Goal: Task Accomplishment & Management: Manage account settings

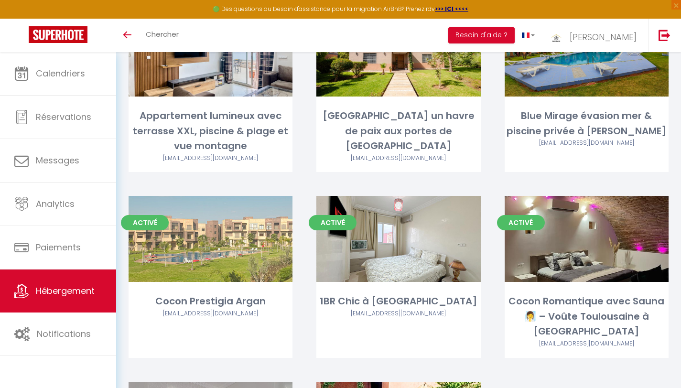
scroll to position [319, 0]
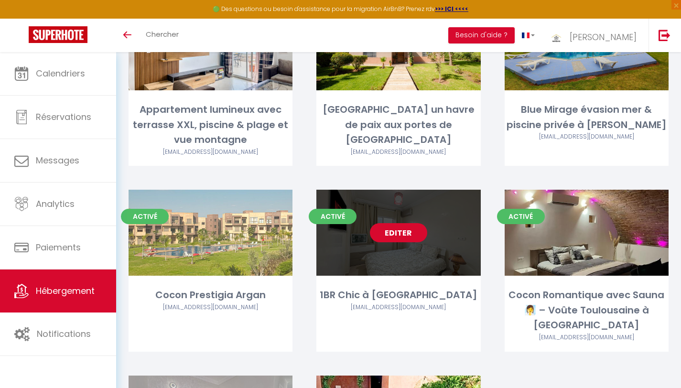
click at [404, 223] on link "Editer" at bounding box center [398, 232] width 57 height 19
select select "3"
select select "2"
select select "1"
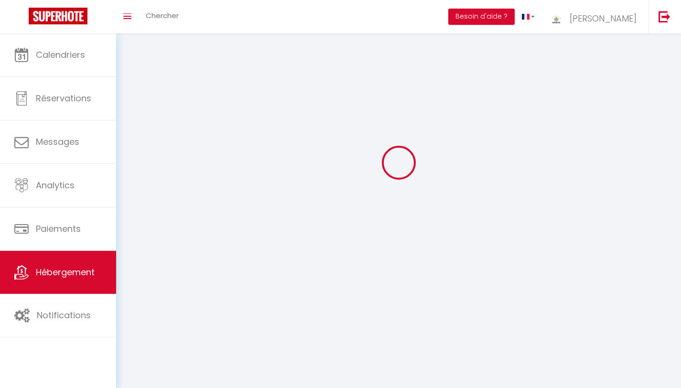
select select
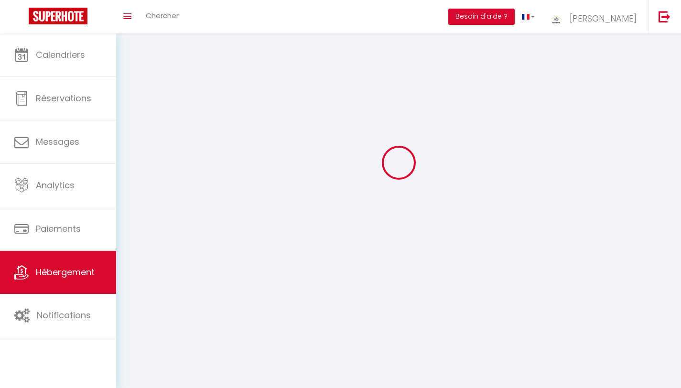
checkbox input "false"
select select
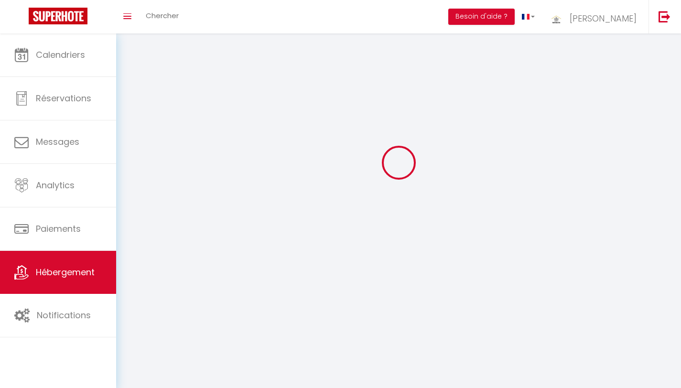
select select
select select "1"
select select
select select "28"
select select
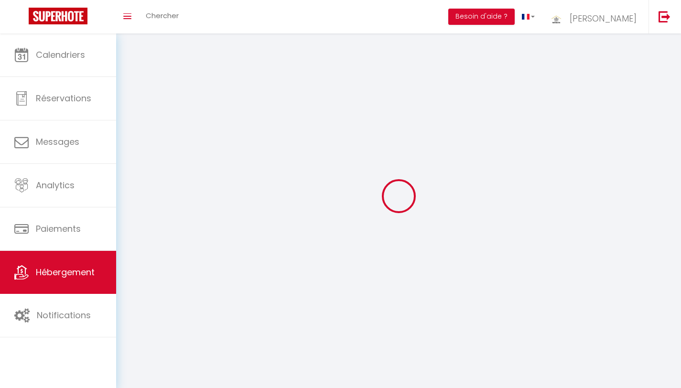
select select
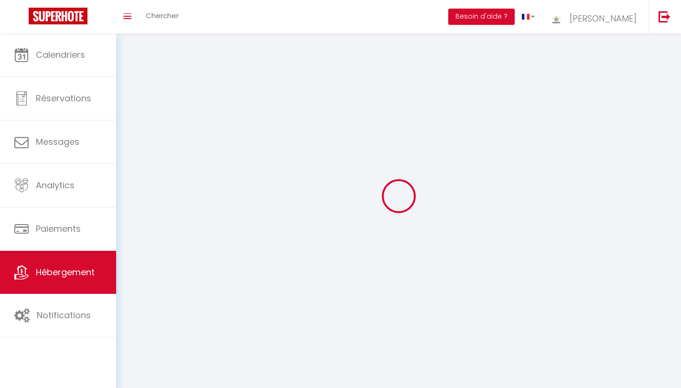
checkbox input "false"
select select
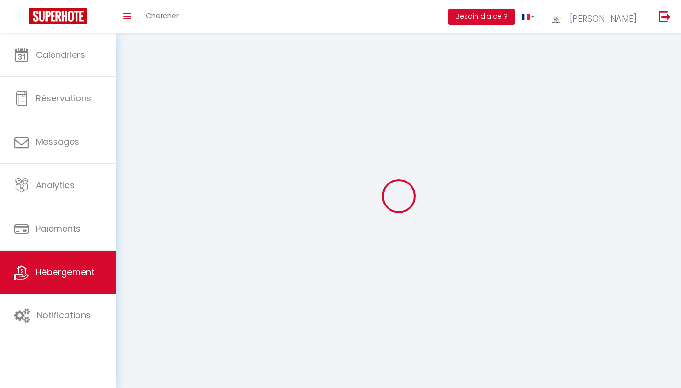
select select
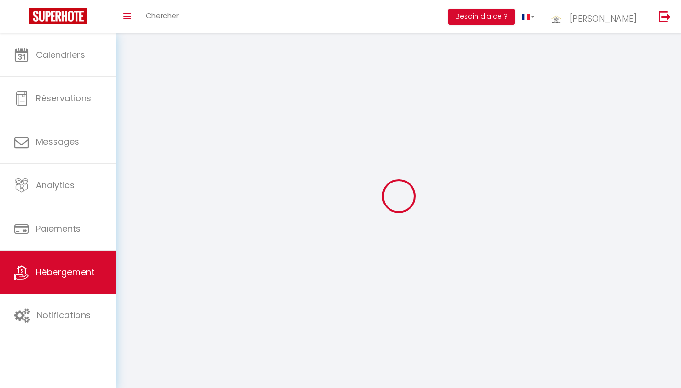
select select
checkbox input "false"
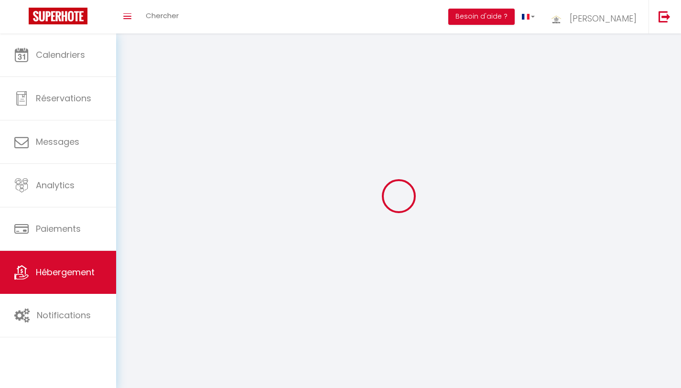
checkbox input "false"
select select
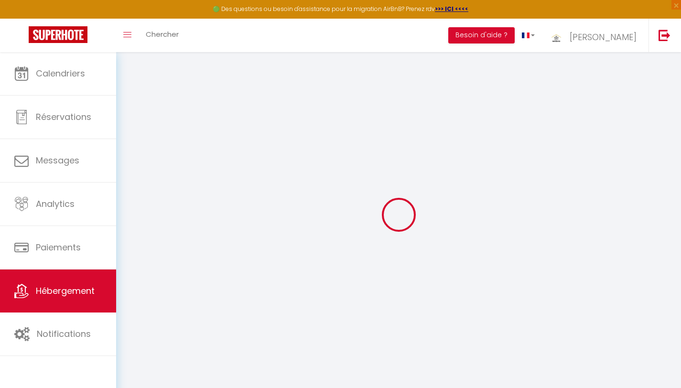
select select
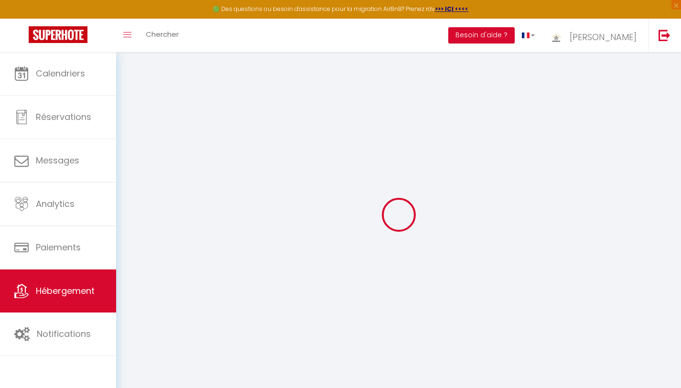
select select
checkbox input "false"
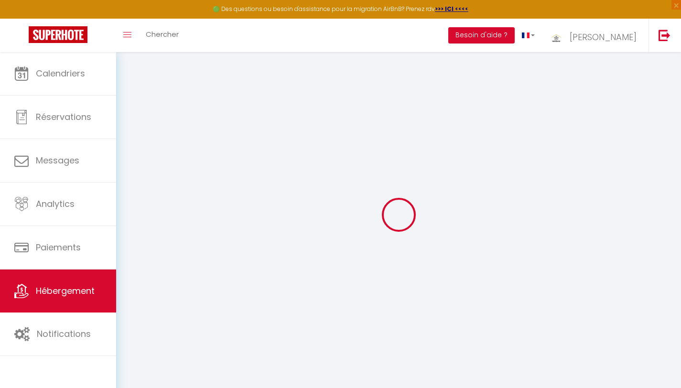
select select
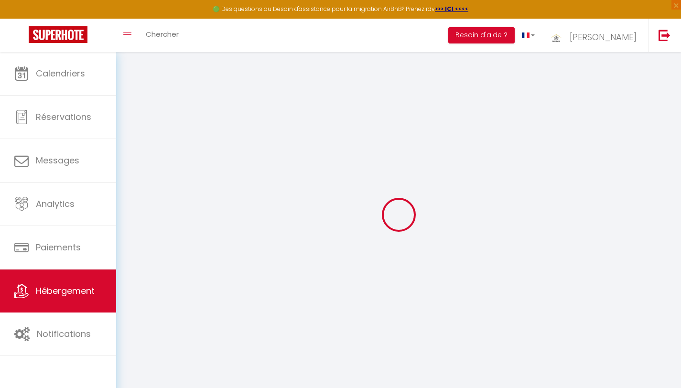
select select
checkbox input "false"
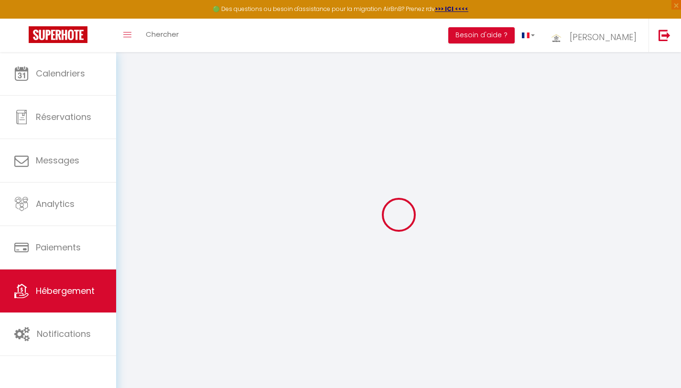
checkbox input "false"
select select
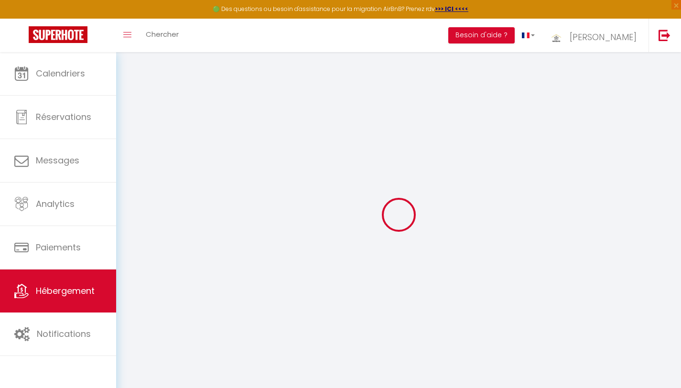
select select
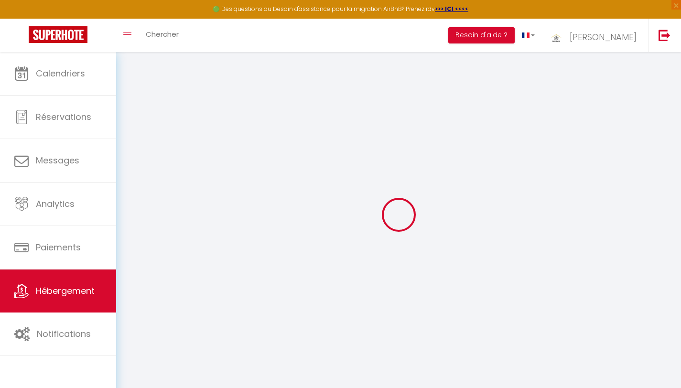
checkbox input "false"
select select
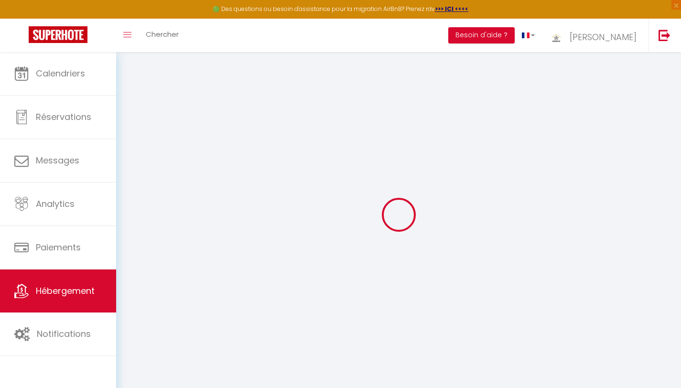
select select
type input "1BR Chic à [GEOGRAPHIC_DATA]"
type input "Taoufk"
type input "AYACH"
select select "1"
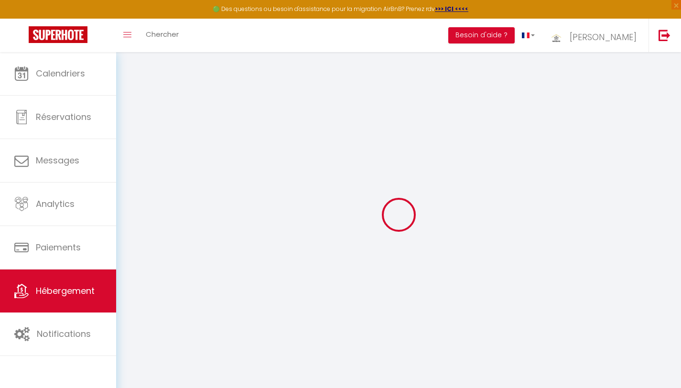
type input "100"
type input "25"
select select
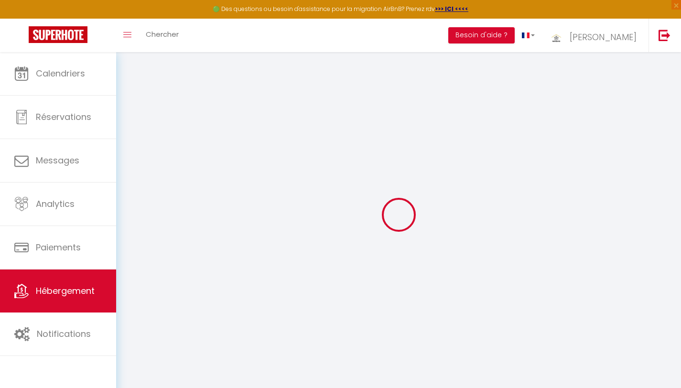
select select
type input "MXCC+397"
type input "40000"
type input "[GEOGRAPHIC_DATA]"
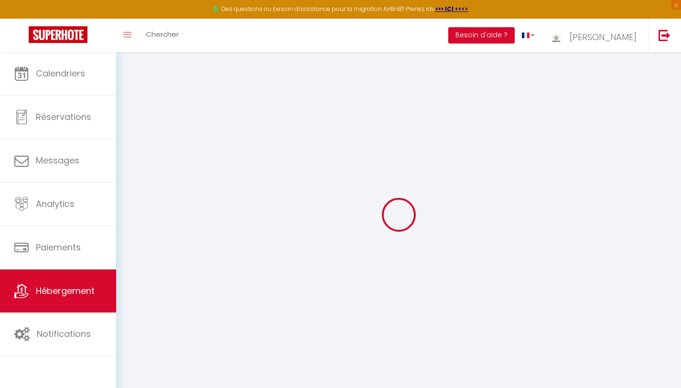
select select "146"
type input "[EMAIL_ADDRESS][DOMAIN_NAME]"
select select "10810"
checkbox input "false"
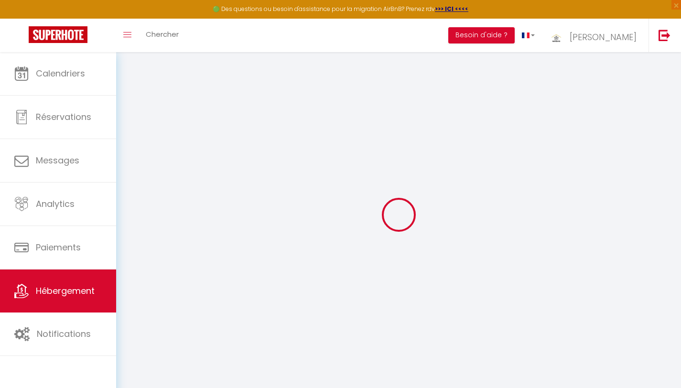
checkbox input "false"
type input "20"
type input "0"
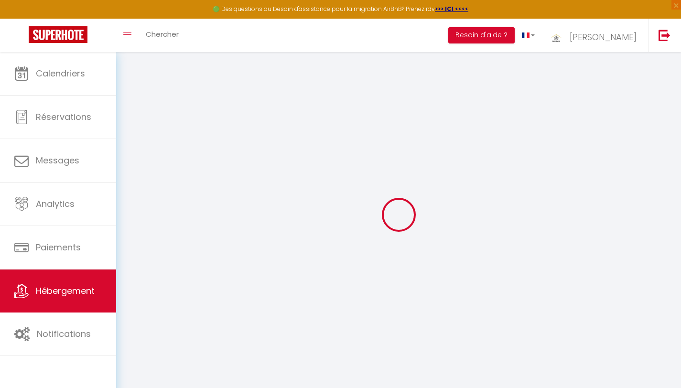
type input "0"
select select
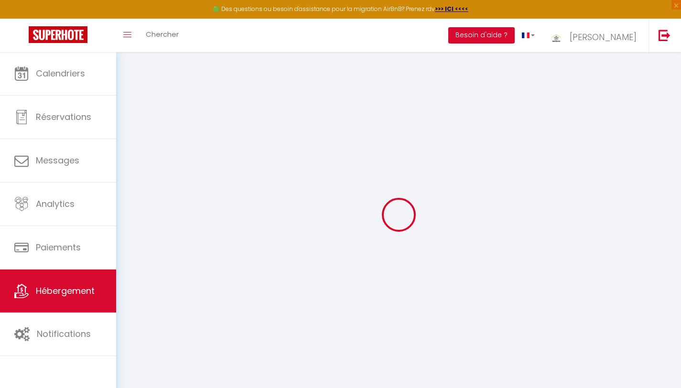
select select
checkbox input "false"
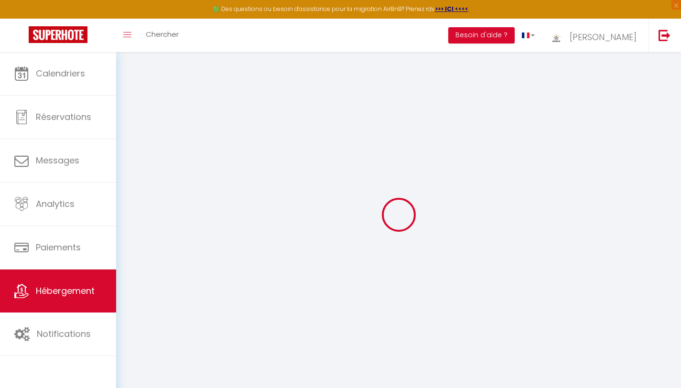
select select
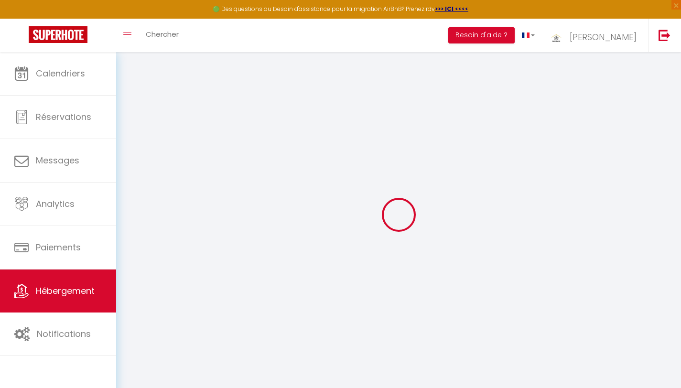
checkbox input "false"
select select
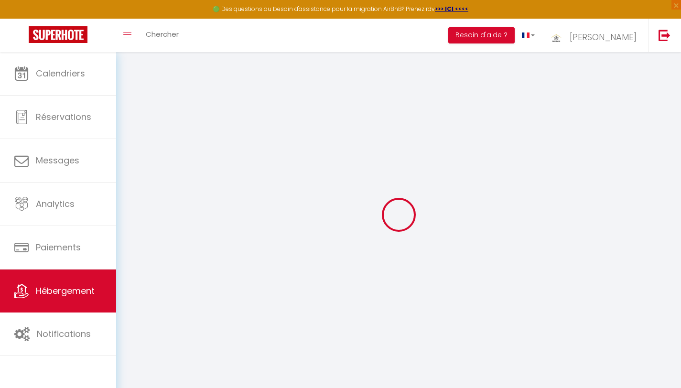
select select
checkbox input "false"
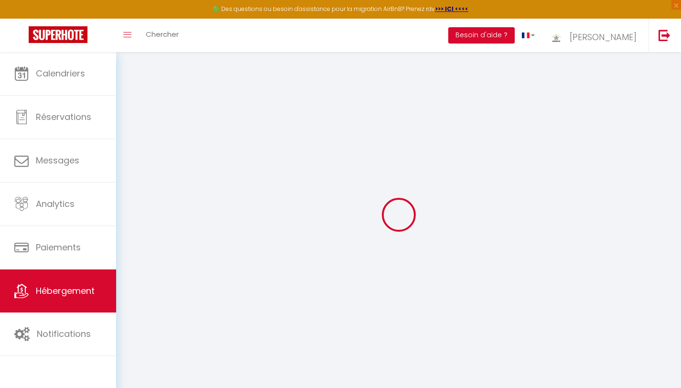
checkbox input "false"
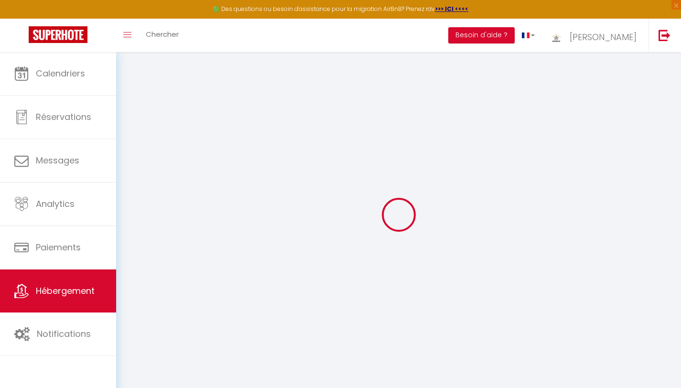
checkbox input "false"
select select "15:00"
select select "00:00"
select select "11:00"
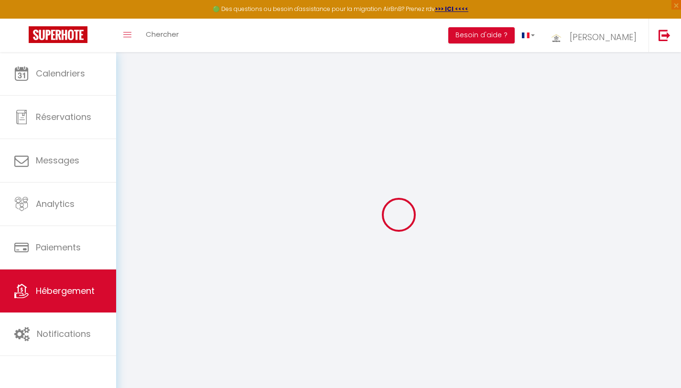
select select "15"
checkbox input "false"
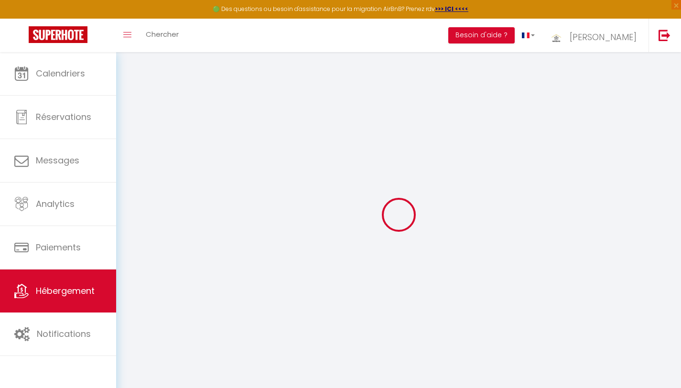
checkbox input "false"
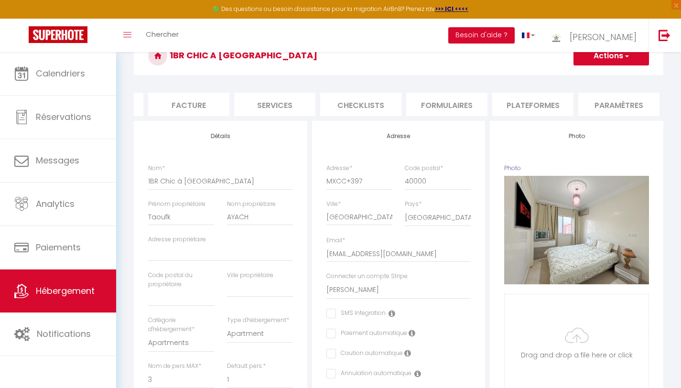
scroll to position [0, 170]
click at [531, 107] on li "Plateformes" at bounding box center [520, 104] width 81 height 23
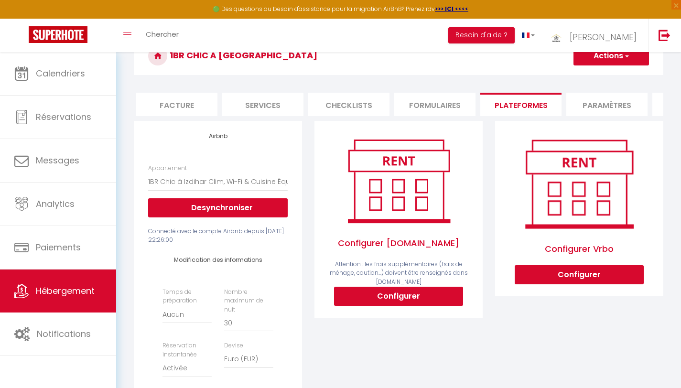
select select
click at [397, 306] on button "Configurer" at bounding box center [398, 296] width 129 height 19
select select
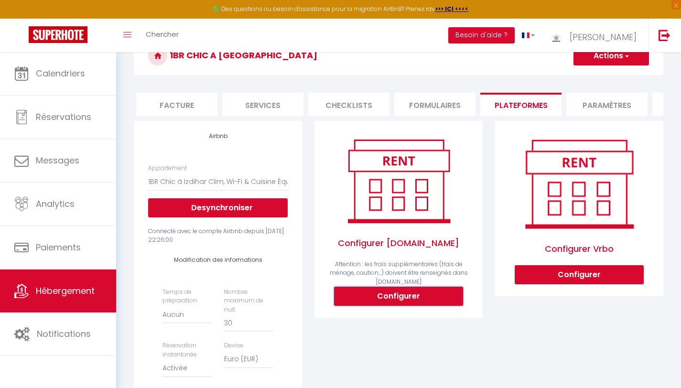
type input "[EMAIL_ADDRESS][DOMAIN_NAME]"
select select
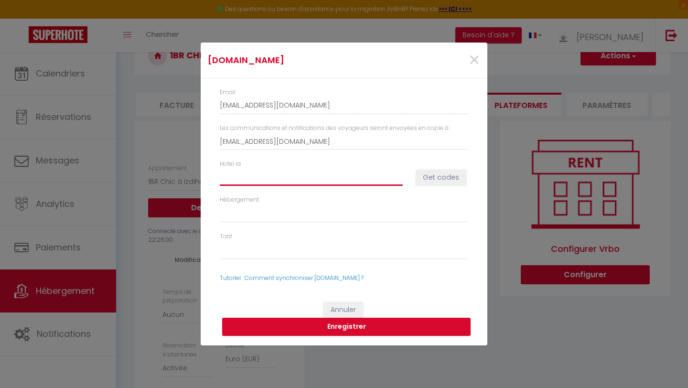
click at [244, 183] on input "Hotel id" at bounding box center [311, 177] width 183 height 17
paste input "13580020"
type input "13580020"
select select
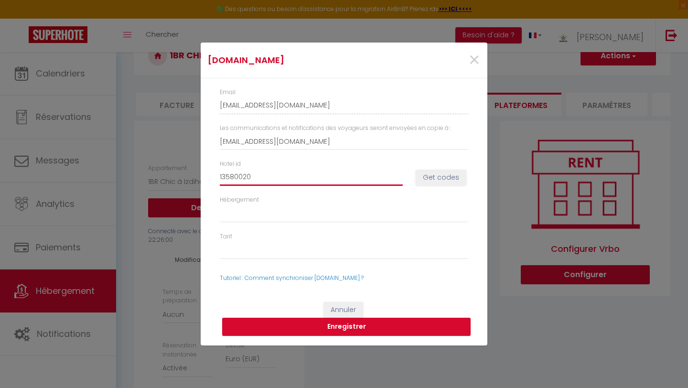
select select
type input "13580020"
click at [446, 178] on button "Get codes" at bounding box center [441, 178] width 51 height 16
select select
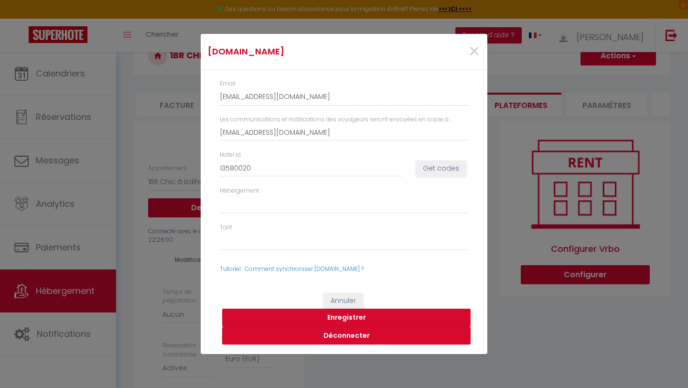
click at [349, 319] on button "Enregistrer" at bounding box center [346, 318] width 249 height 18
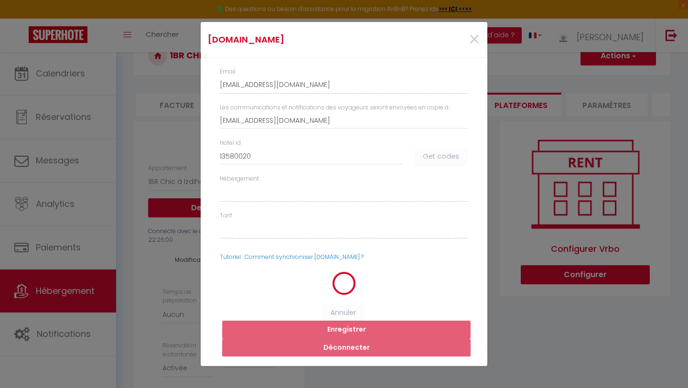
select select
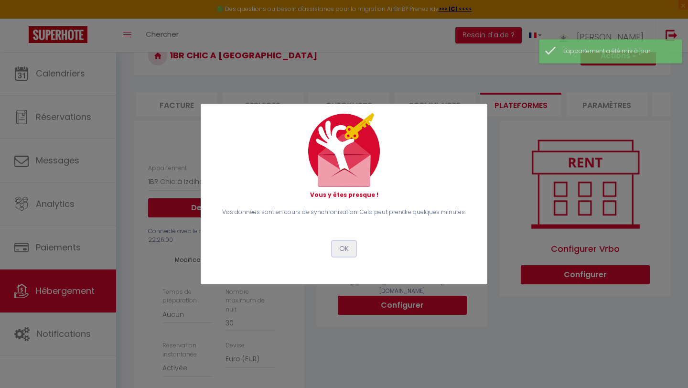
click at [348, 251] on button "OK" at bounding box center [344, 249] width 24 height 16
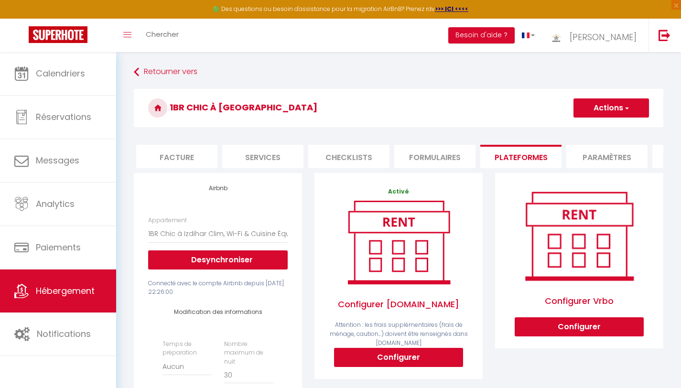
click at [603, 112] on button "Actions" at bounding box center [612, 107] width 76 height 19
click at [600, 132] on link "Enregistrer" at bounding box center [611, 129] width 76 height 12
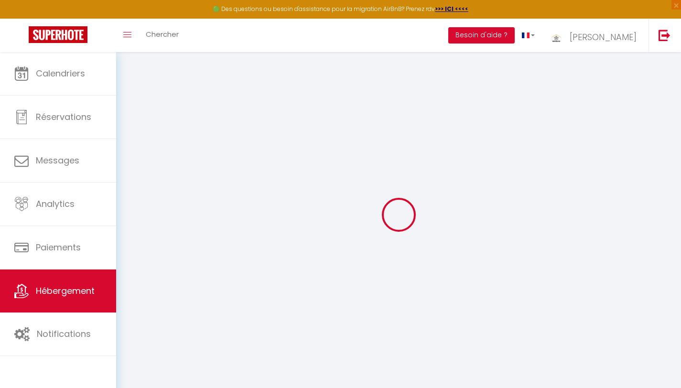
select select "EUR"
select select
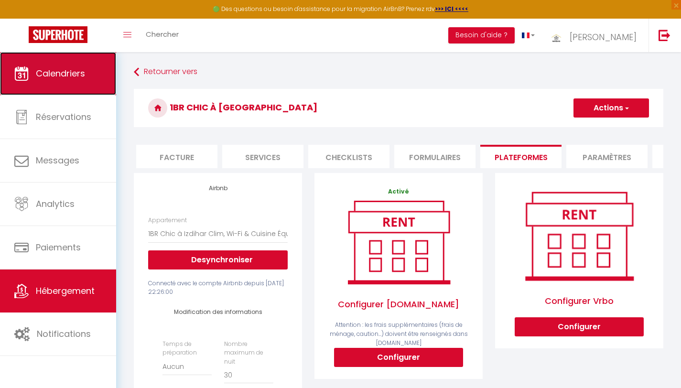
click at [63, 74] on span "Calendriers" at bounding box center [60, 73] width 49 height 12
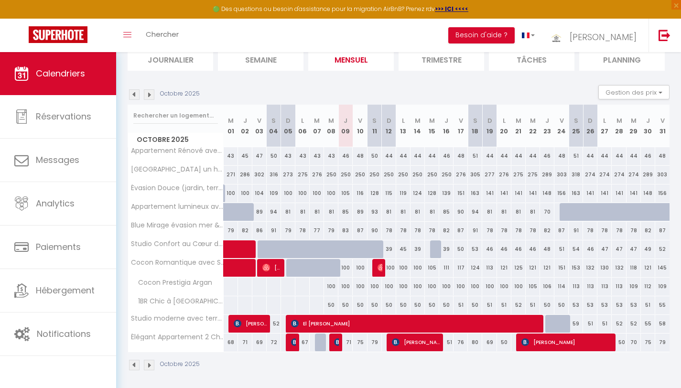
scroll to position [74, 0]
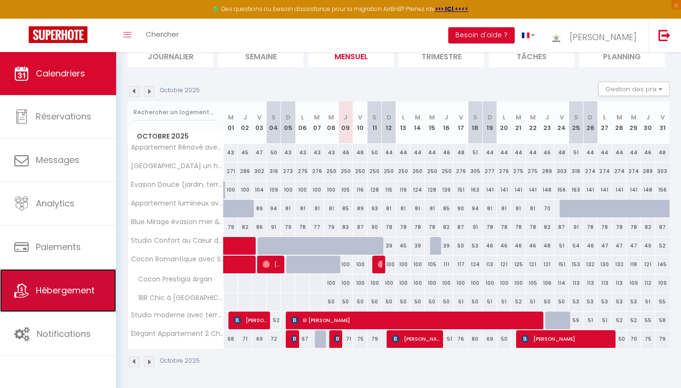
click at [65, 295] on span "Hébergement" at bounding box center [65, 290] width 59 height 12
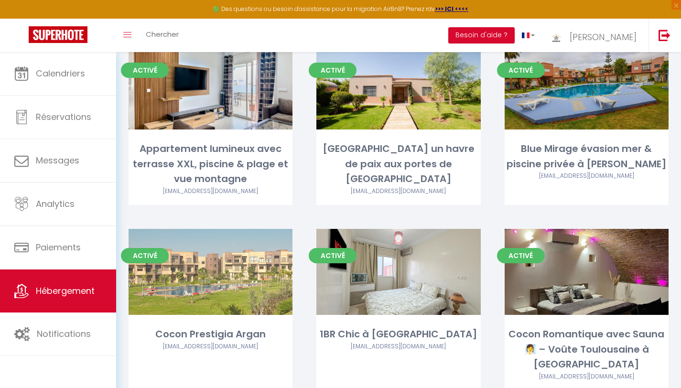
scroll to position [281, 0]
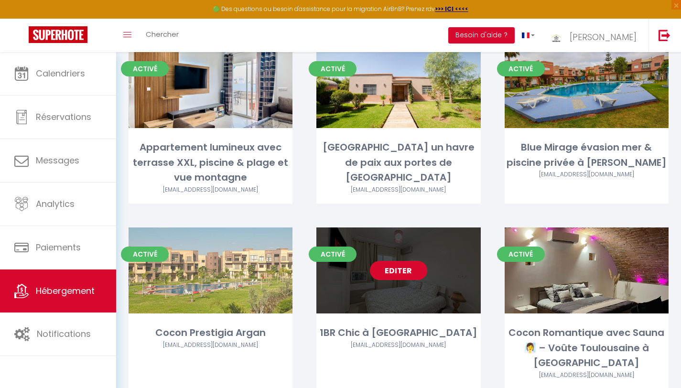
click at [394, 261] on link "Editer" at bounding box center [398, 270] width 57 height 19
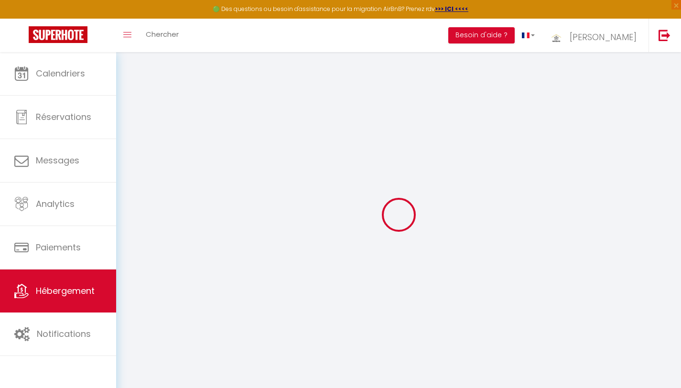
select select
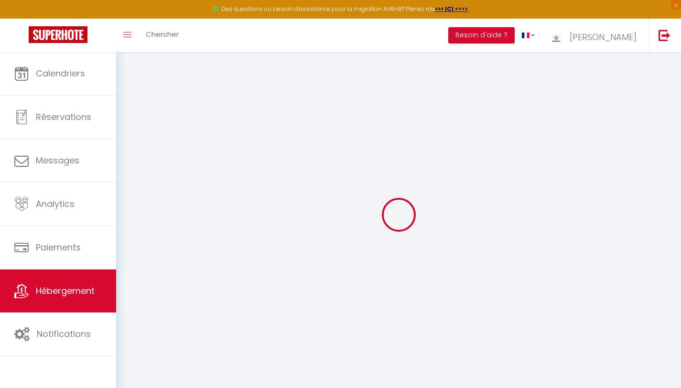
select select
checkbox input "false"
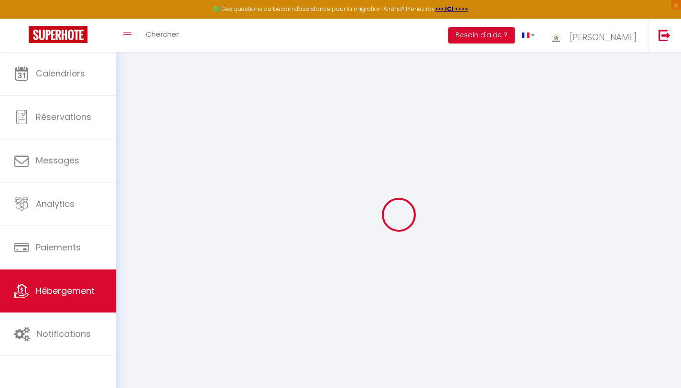
select select
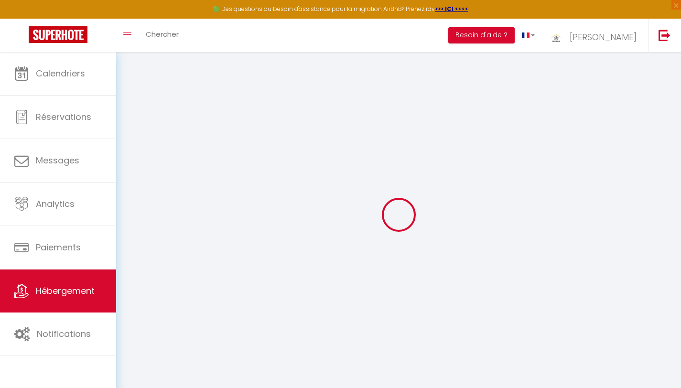
select select
checkbox input "false"
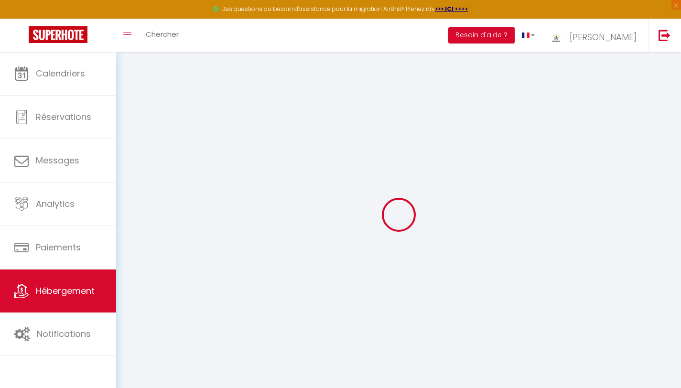
checkbox input "false"
select select
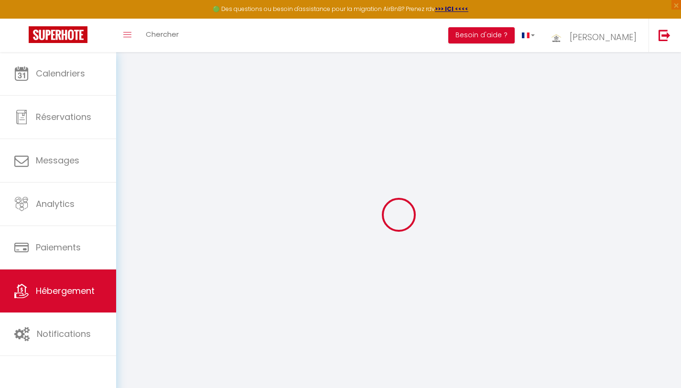
select select
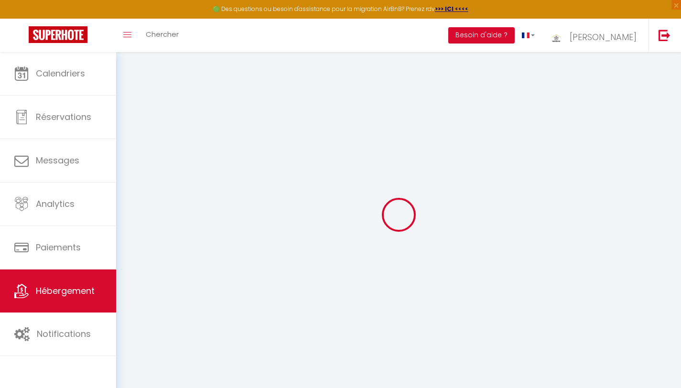
checkbox input "false"
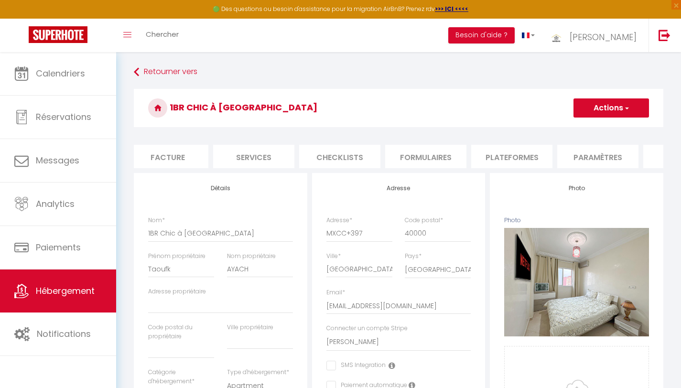
scroll to position [0, 180]
click at [529, 156] on li "Plateformes" at bounding box center [510, 156] width 81 height 23
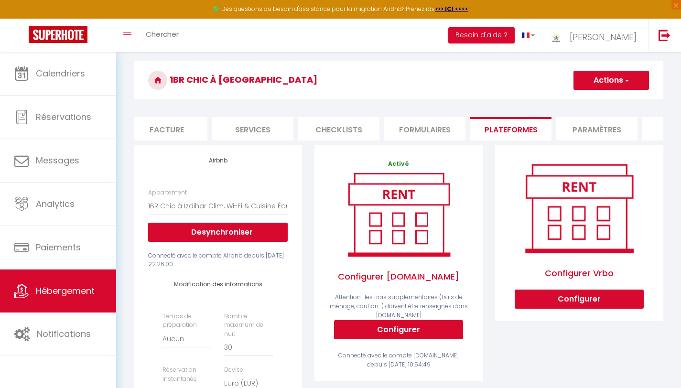
scroll to position [26, 0]
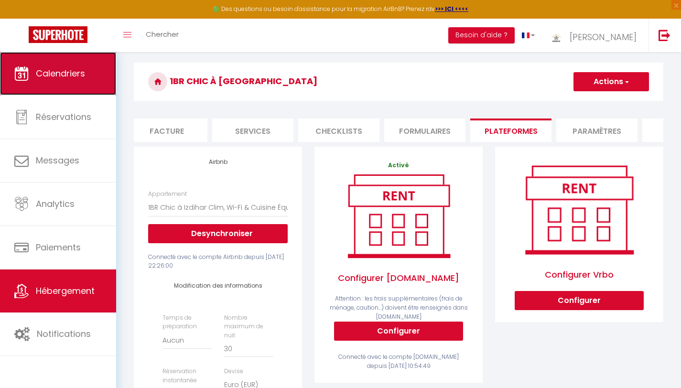
click at [51, 77] on span "Calendriers" at bounding box center [60, 73] width 49 height 12
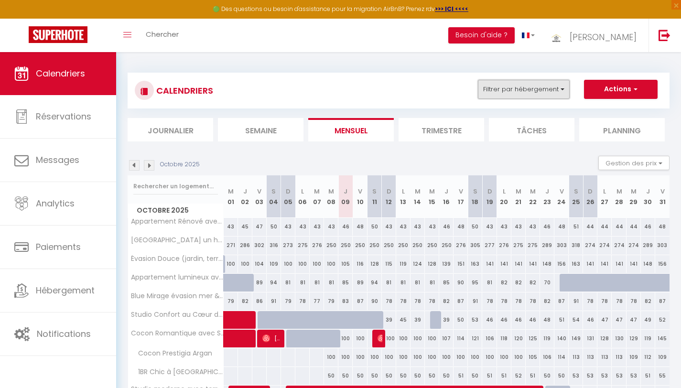
click at [520, 90] on button "Filtrer par hébergement" at bounding box center [524, 89] width 92 height 19
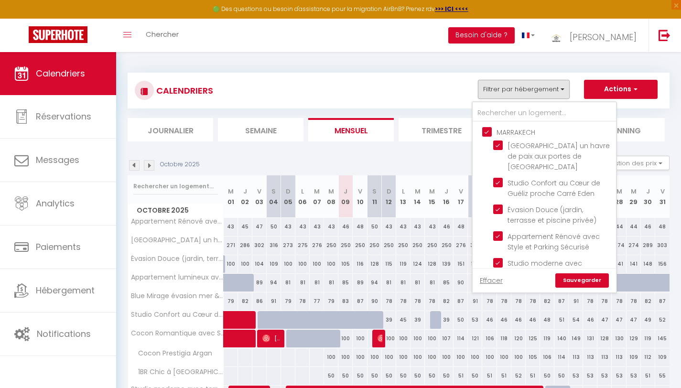
click at [486, 132] on input "MARRAKECH" at bounding box center [553, 132] width 143 height 10
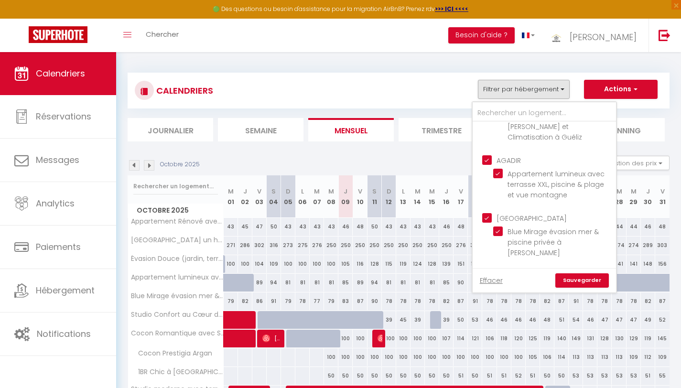
scroll to position [209, 0]
click at [489, 209] on input "[GEOGRAPHIC_DATA]" at bounding box center [553, 214] width 143 height 10
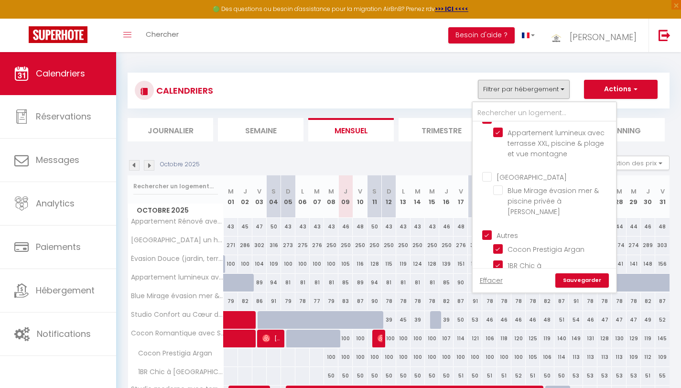
scroll to position [261, 0]
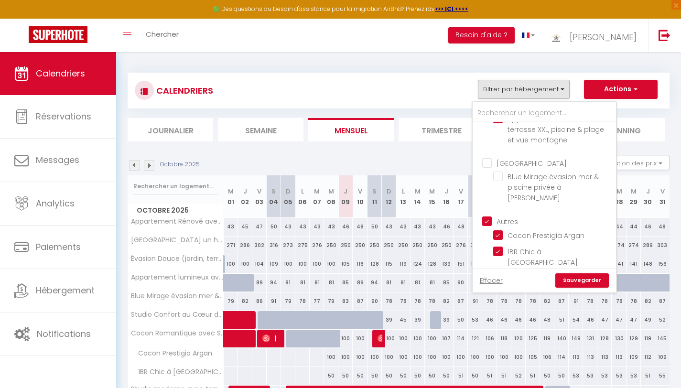
click at [486, 216] on input "Autres" at bounding box center [553, 221] width 143 height 10
click at [578, 281] on link "Sauvegarder" at bounding box center [583, 280] width 54 height 14
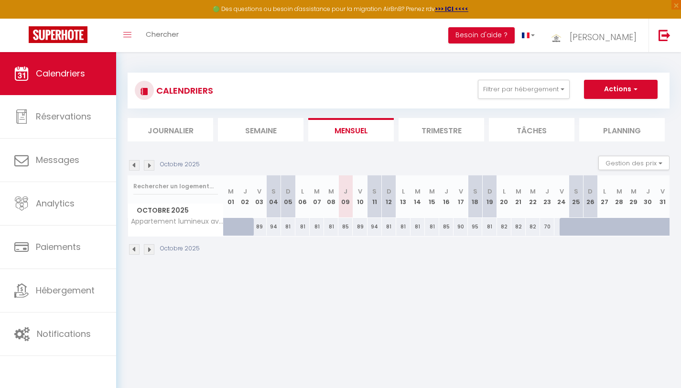
click at [134, 165] on img at bounding box center [134, 165] width 11 height 11
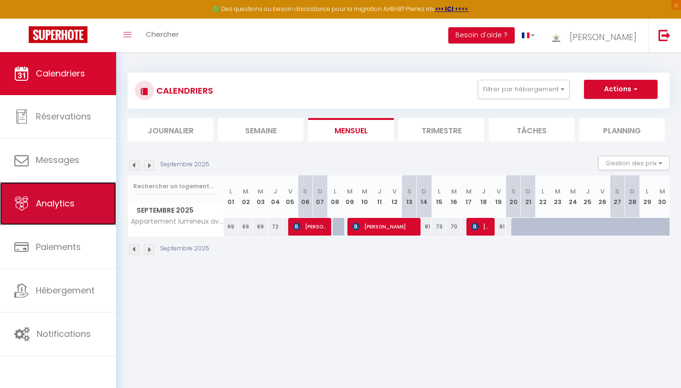
click at [48, 206] on span "Analytics" at bounding box center [55, 203] width 39 height 12
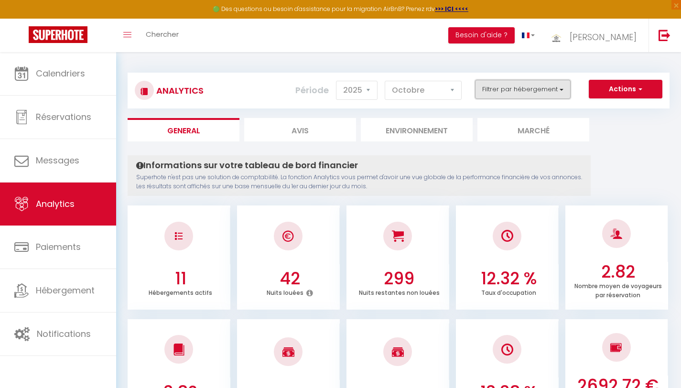
click at [531, 89] on button "Filtrer par hébergement" at bounding box center [523, 89] width 96 height 19
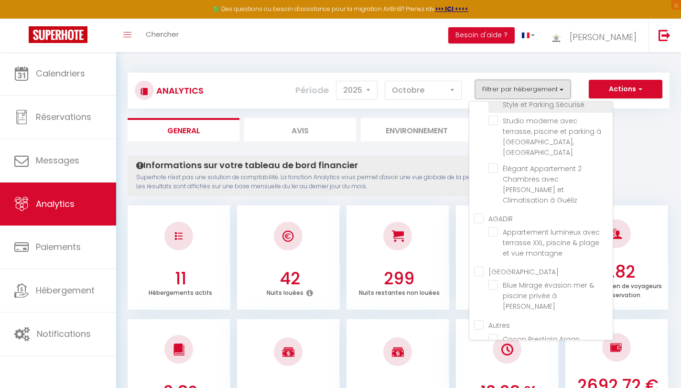
scroll to position [150, 0]
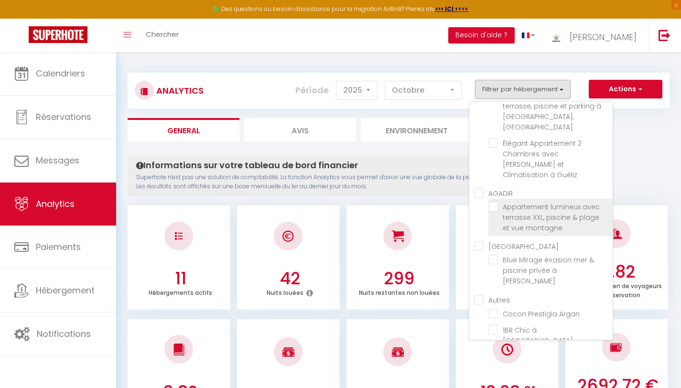
click at [493, 202] on montagne "checkbox" at bounding box center [551, 207] width 124 height 10
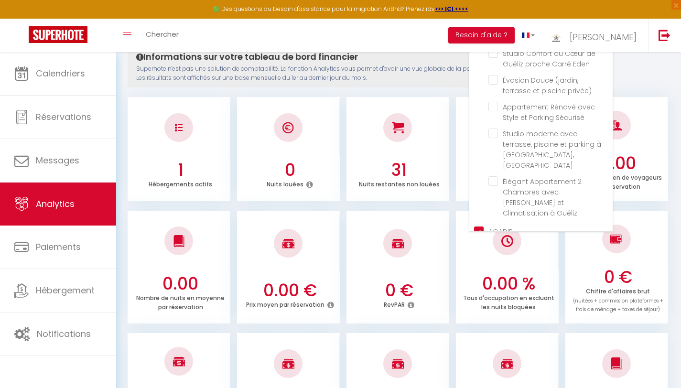
scroll to position [0, 0]
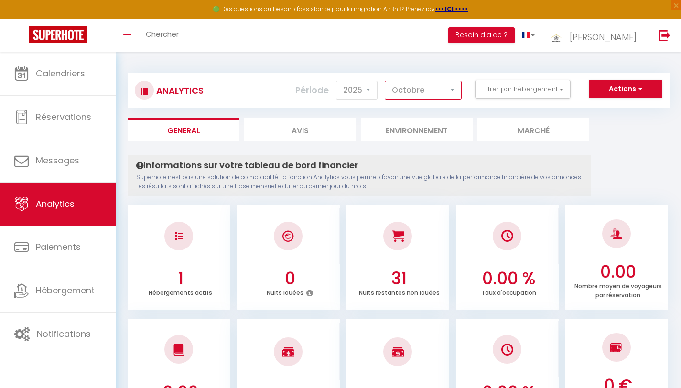
click at [444, 89] on select "[PERSON_NAME] Mars Avril Mai Juin Juillet Août Septembre Octobre Novembre Décem…" at bounding box center [423, 90] width 77 height 19
click at [385, 81] on select "[PERSON_NAME] Mars Avril Mai Juin Juillet Août Septembre Octobre Novembre Décem…" at bounding box center [423, 90] width 77 height 19
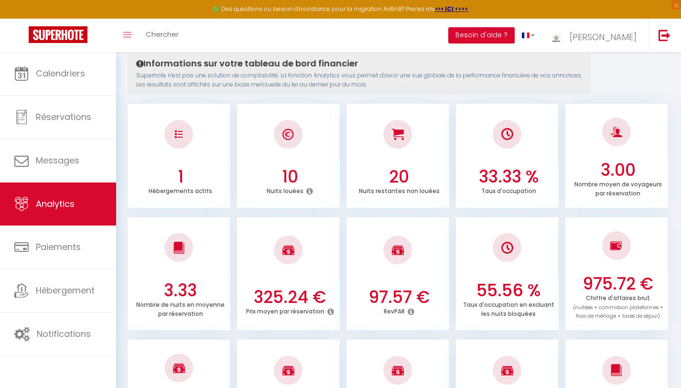
scroll to position [99, 0]
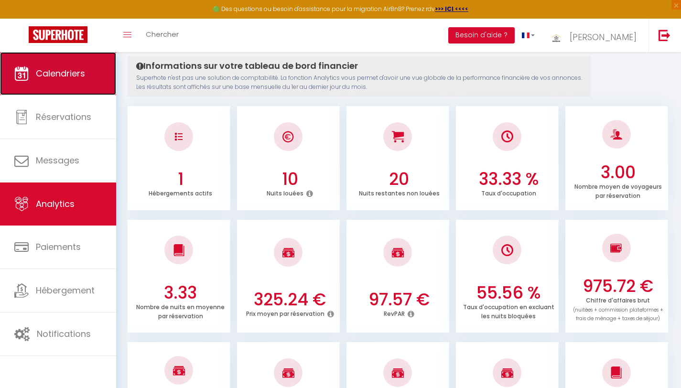
click at [55, 76] on span "Calendriers" at bounding box center [60, 73] width 49 height 12
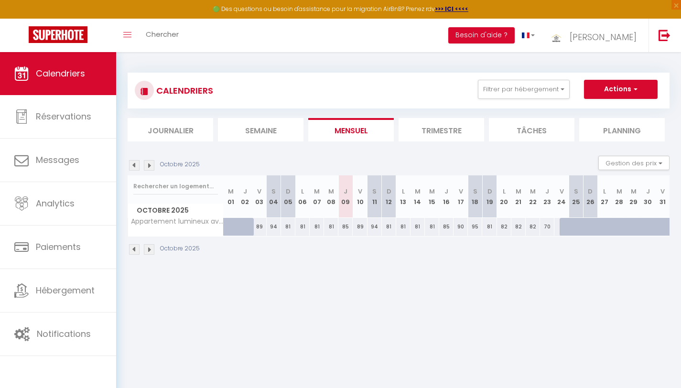
click at [134, 168] on img at bounding box center [134, 165] width 11 height 11
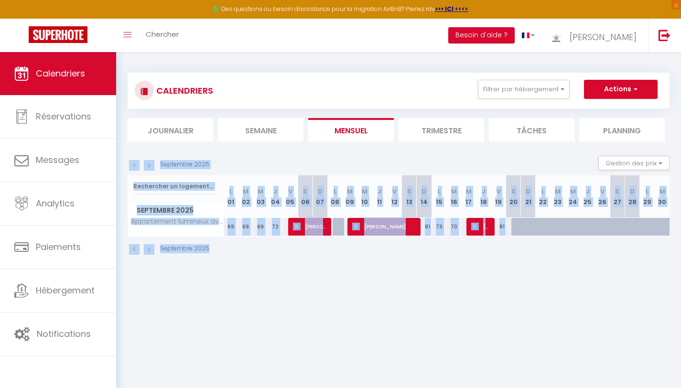
drag, startPoint x: 375, startPoint y: 154, endPoint x: 429, endPoint y: 274, distance: 131.6
click at [429, 274] on div "CALENDRIERS Filtrer par hébergement MARRAKECH [GEOGRAPHIC_DATA] un havre de pai…" at bounding box center [398, 164] width 565 height 224
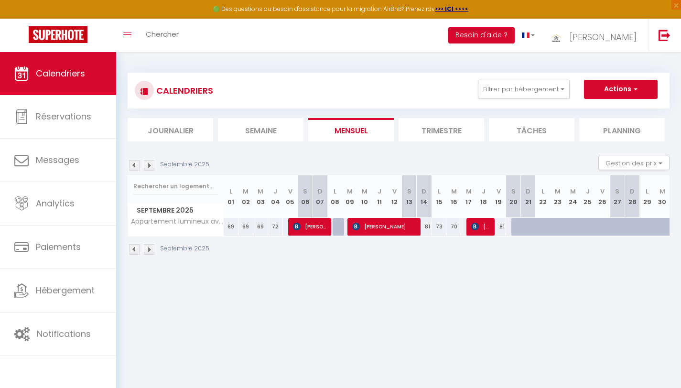
click at [429, 274] on div "CALENDRIERS Filtrer par hébergement MARRAKECH [GEOGRAPHIC_DATA] un havre de pai…" at bounding box center [398, 164] width 565 height 224
